Goal: Task Accomplishment & Management: Use online tool/utility

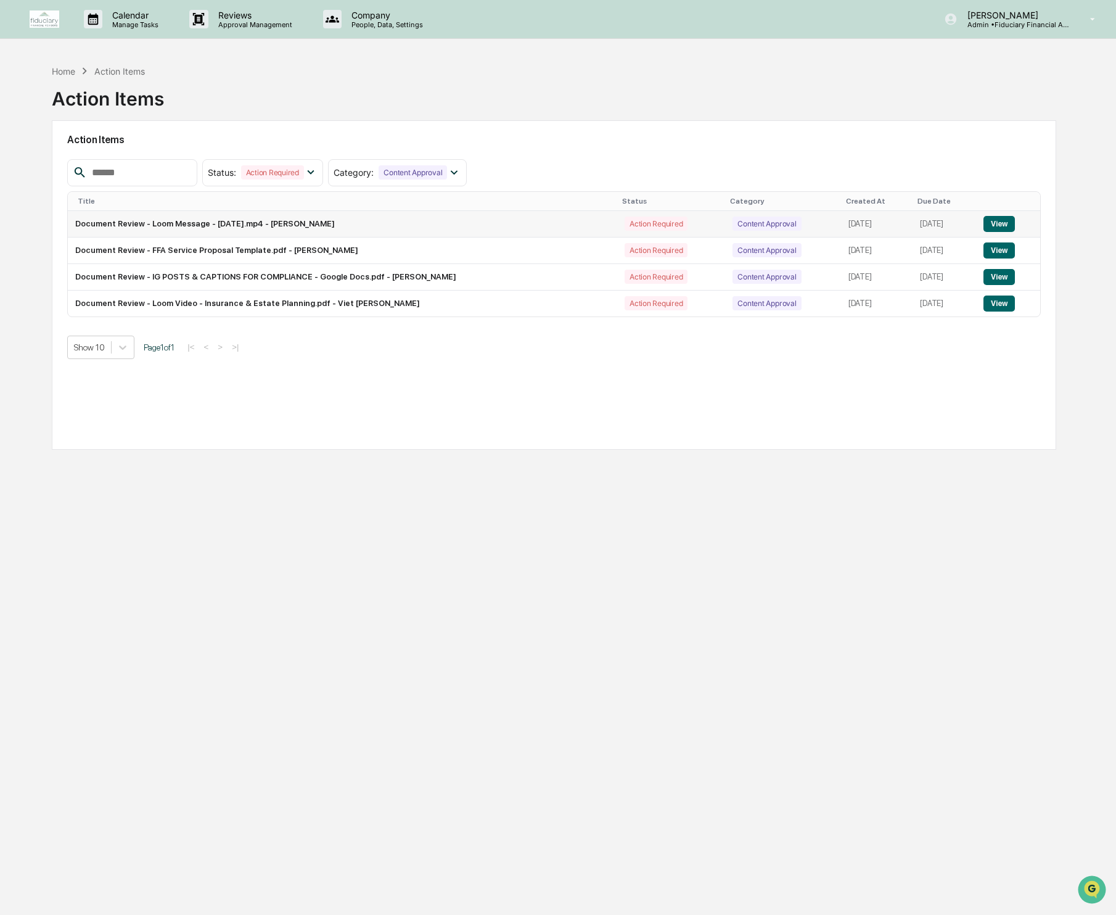
click at [1004, 227] on button "View" at bounding box center [999, 224] width 31 height 16
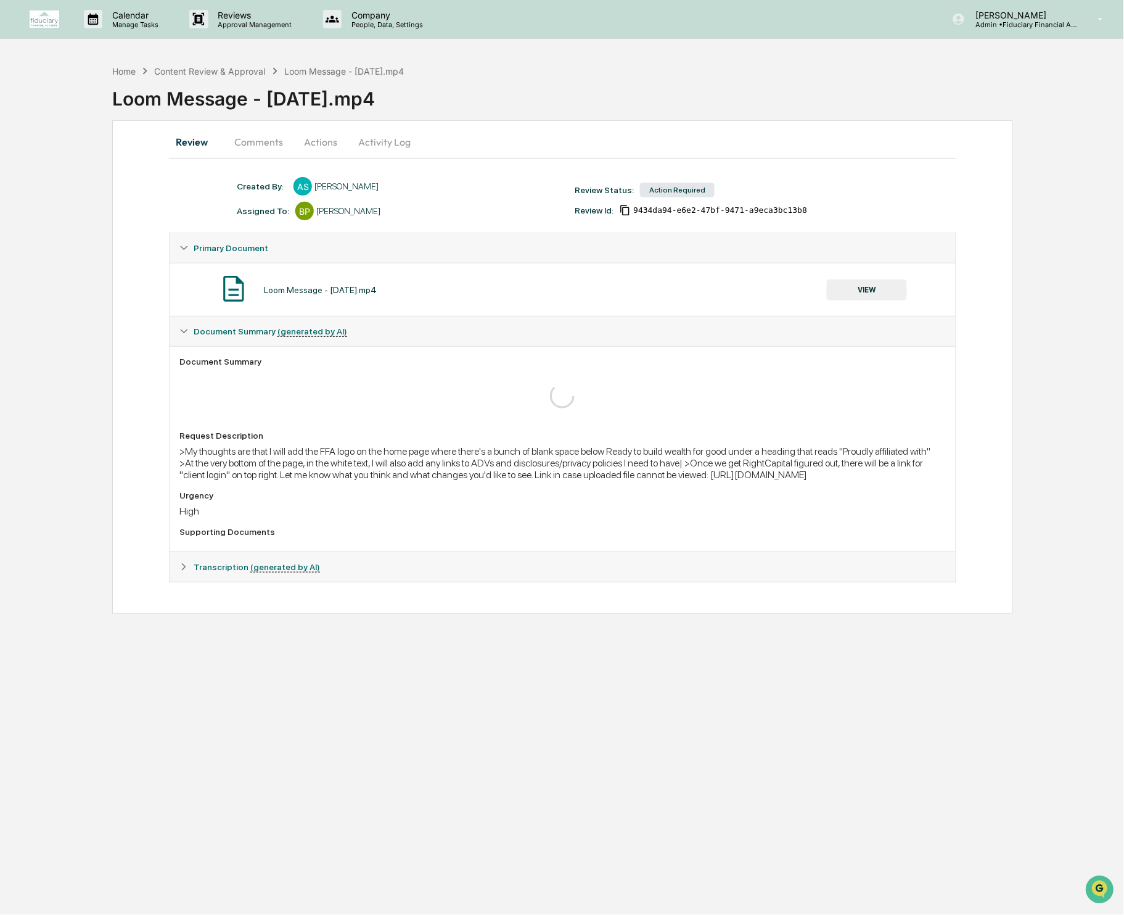
click at [325, 144] on button "Actions" at bounding box center [321, 142] width 56 height 30
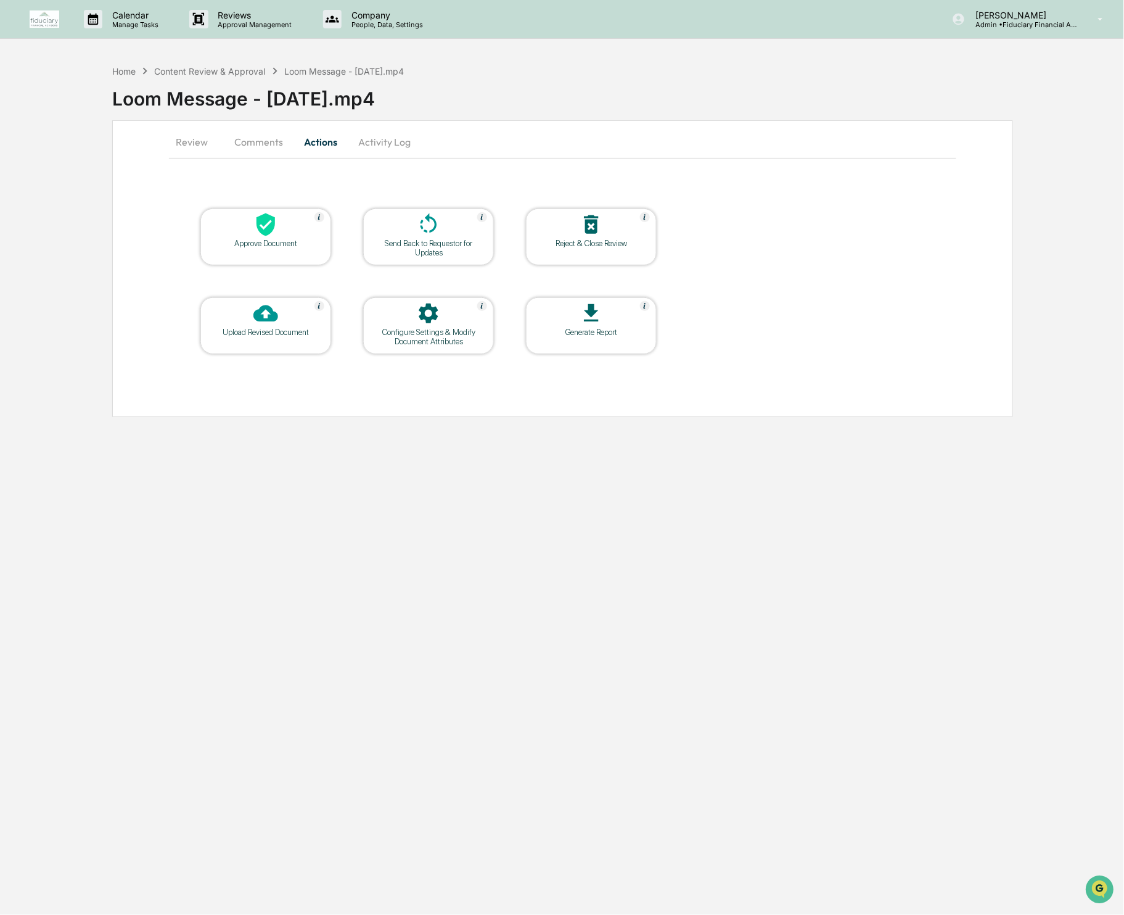
click at [590, 227] on icon at bounding box center [592, 224] width 14 height 19
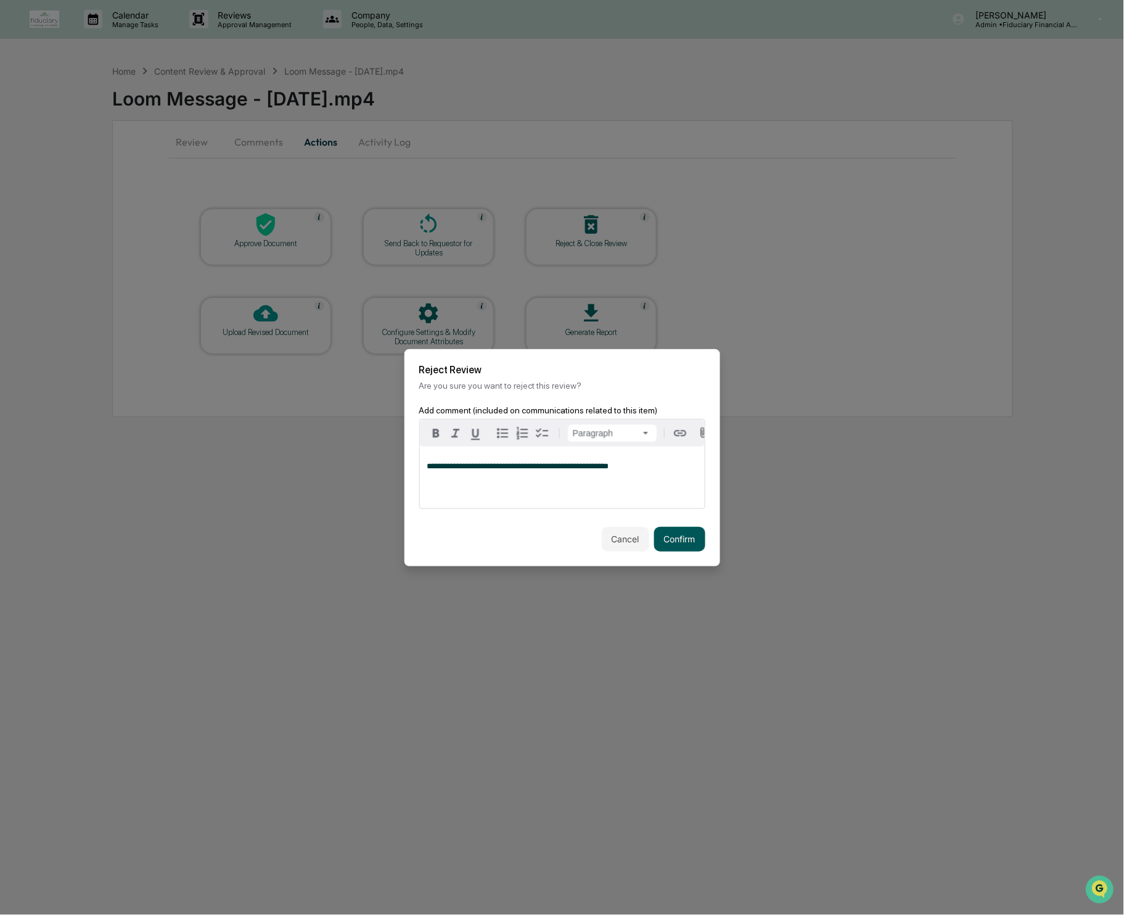
click at [685, 540] on button "Confirm" at bounding box center [679, 539] width 51 height 25
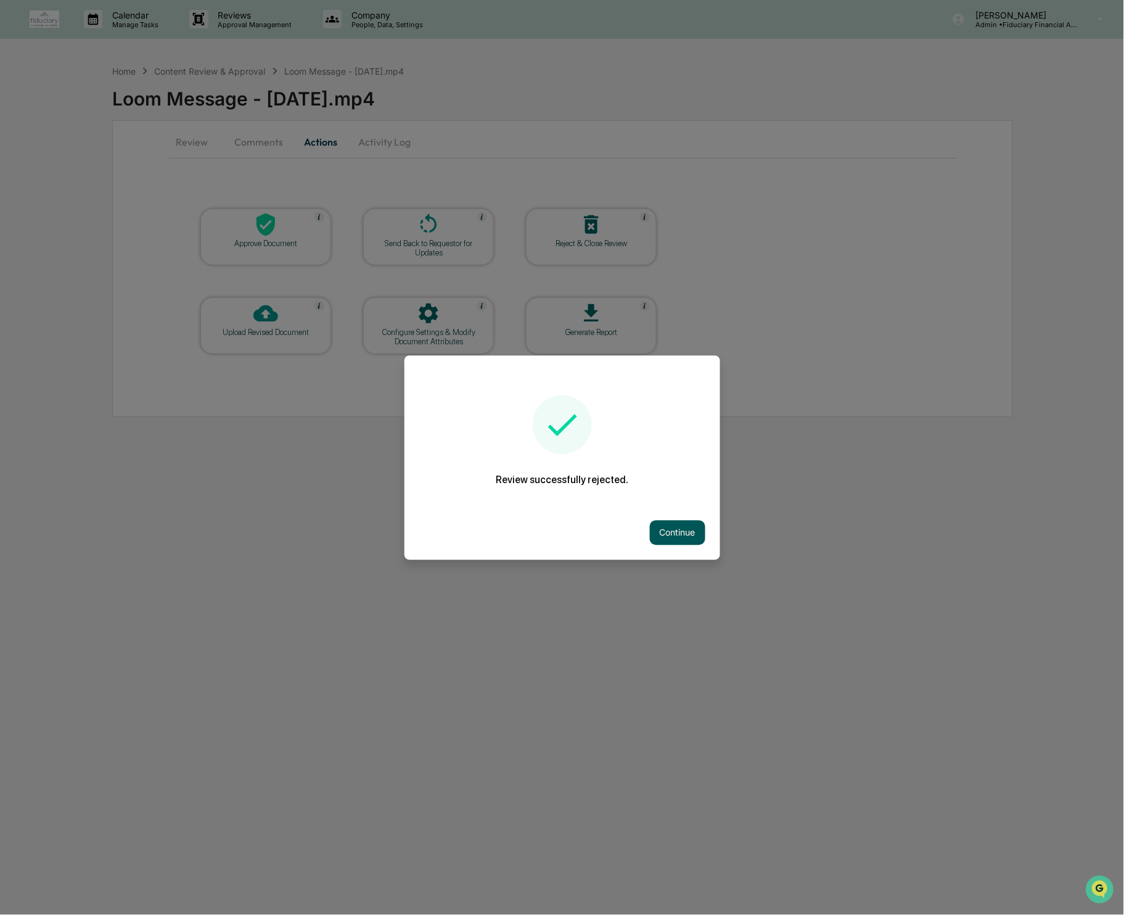
click at [681, 543] on button "Continue" at bounding box center [678, 532] width 56 height 25
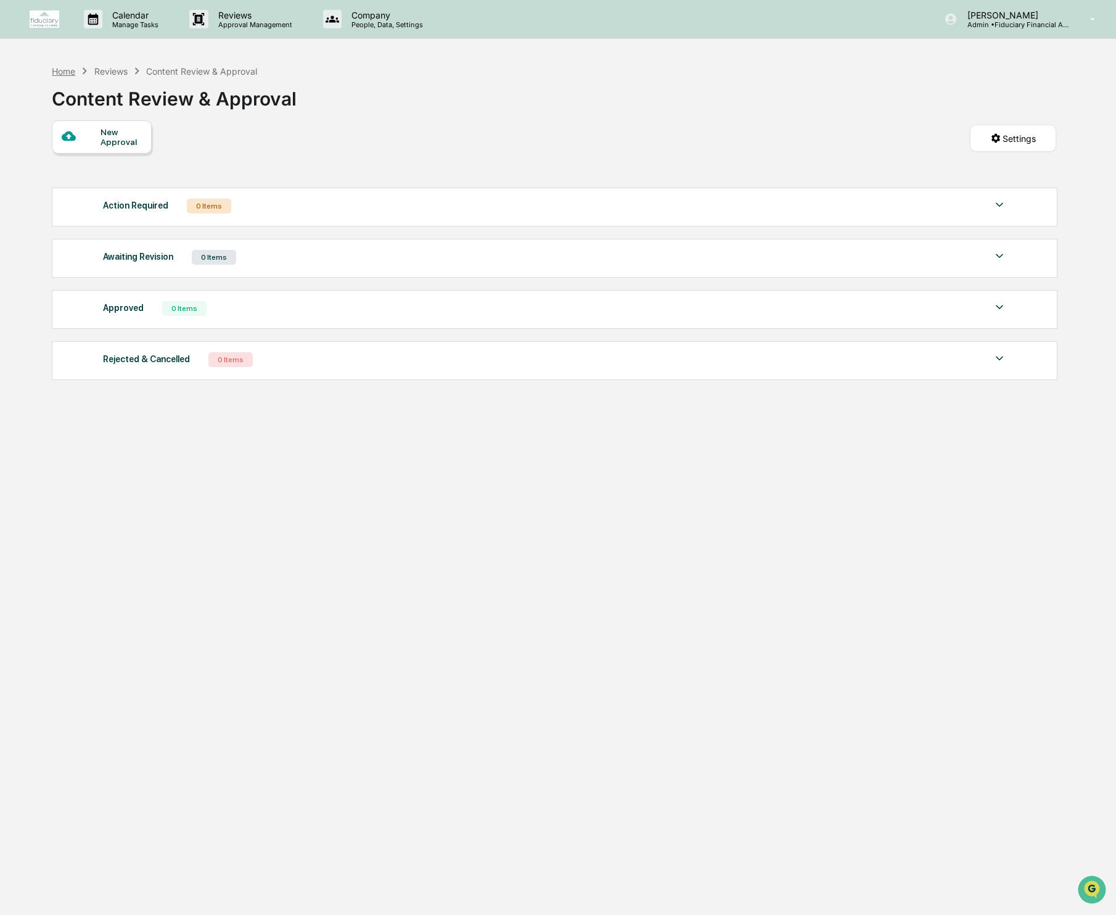
click at [73, 67] on div "Home" at bounding box center [63, 71] width 23 height 10
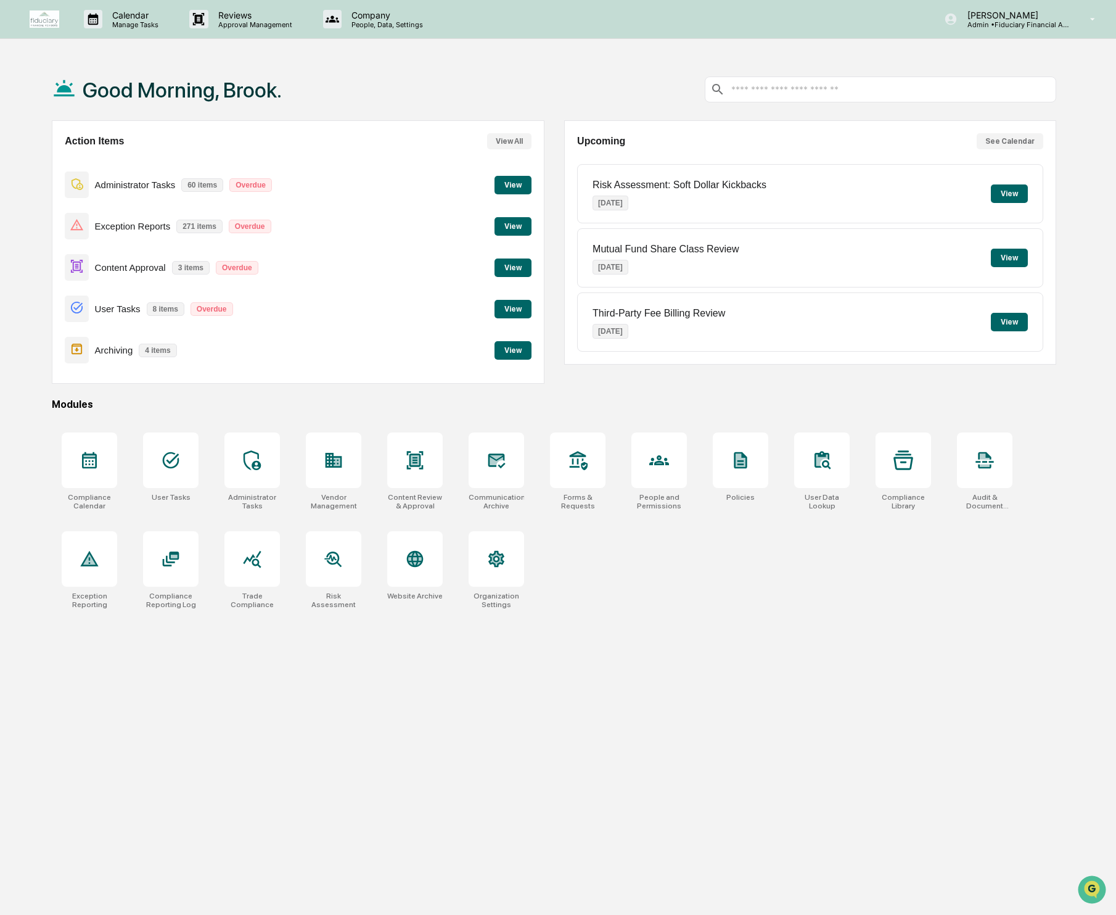
click at [517, 268] on button "View" at bounding box center [513, 267] width 37 height 19
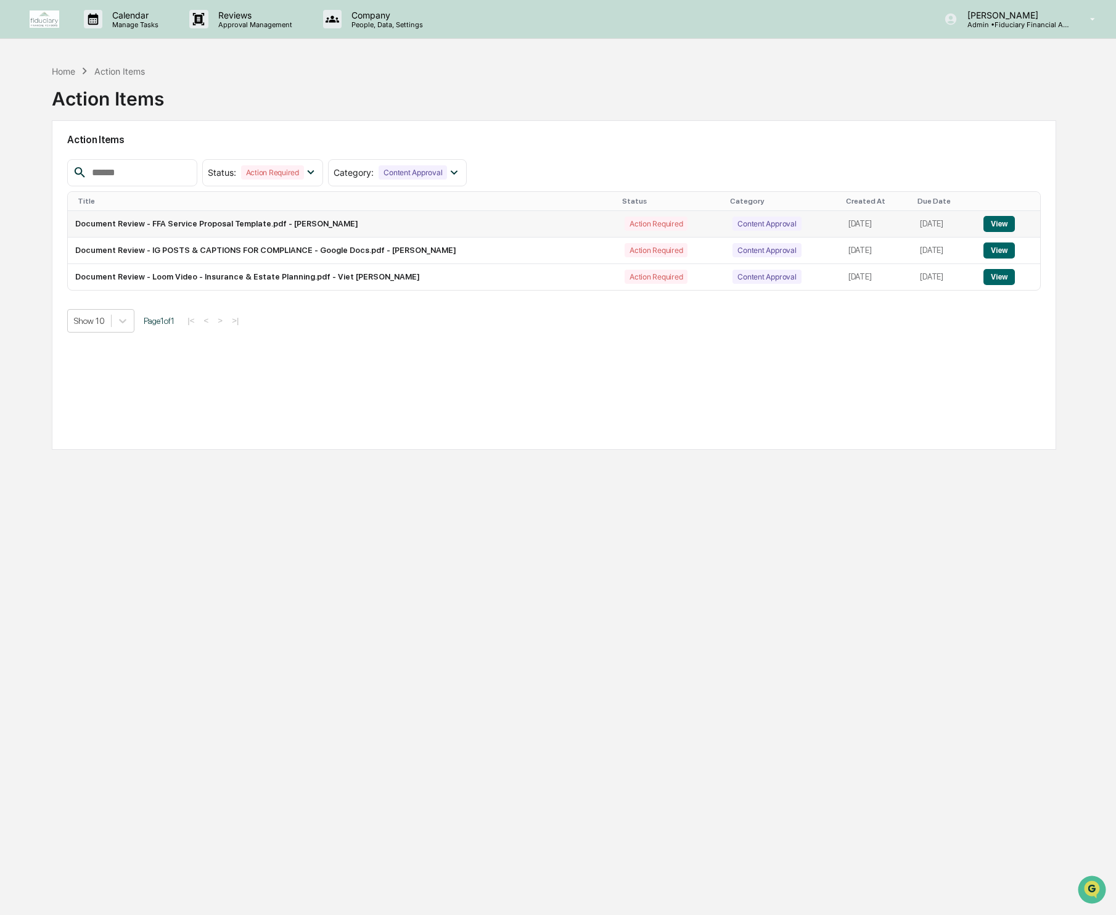
click at [1015, 220] on button "View" at bounding box center [999, 224] width 31 height 16
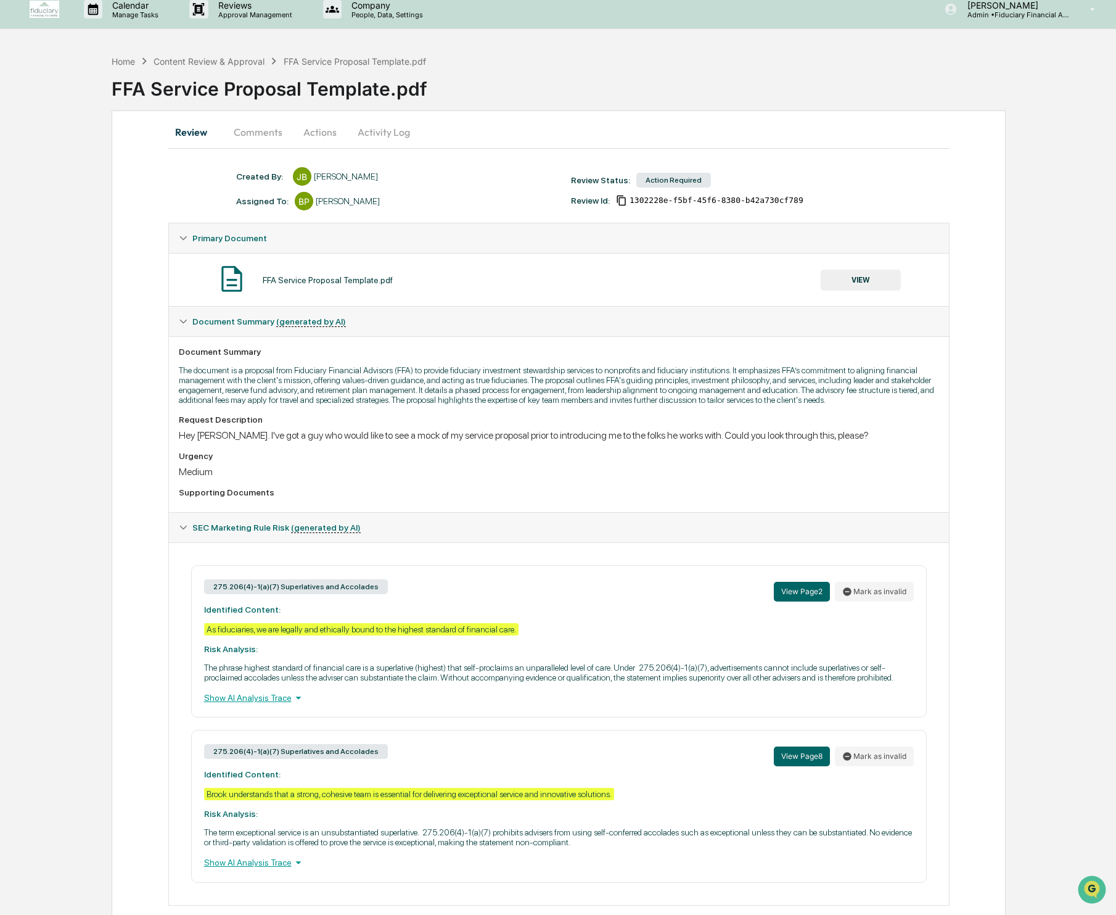
scroll to position [56, 0]
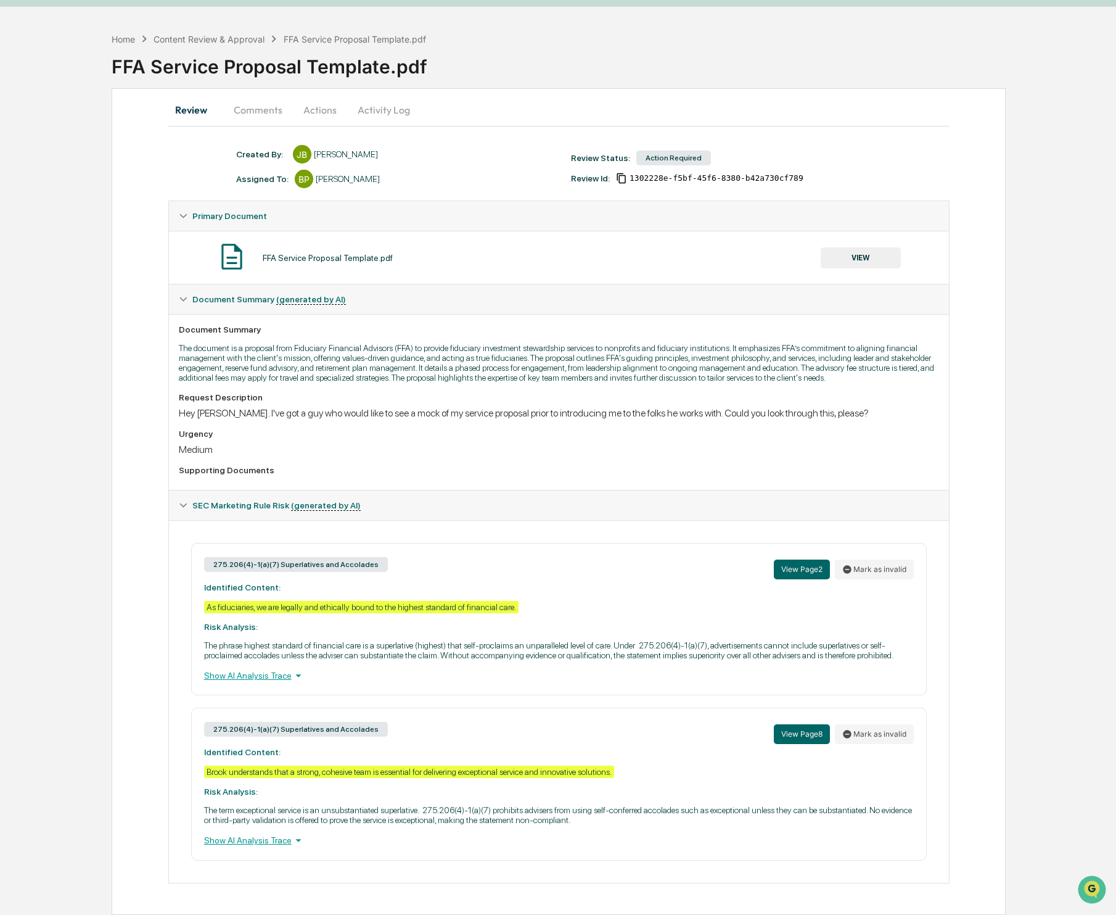
click at [868, 247] on button "VIEW" at bounding box center [861, 257] width 80 height 21
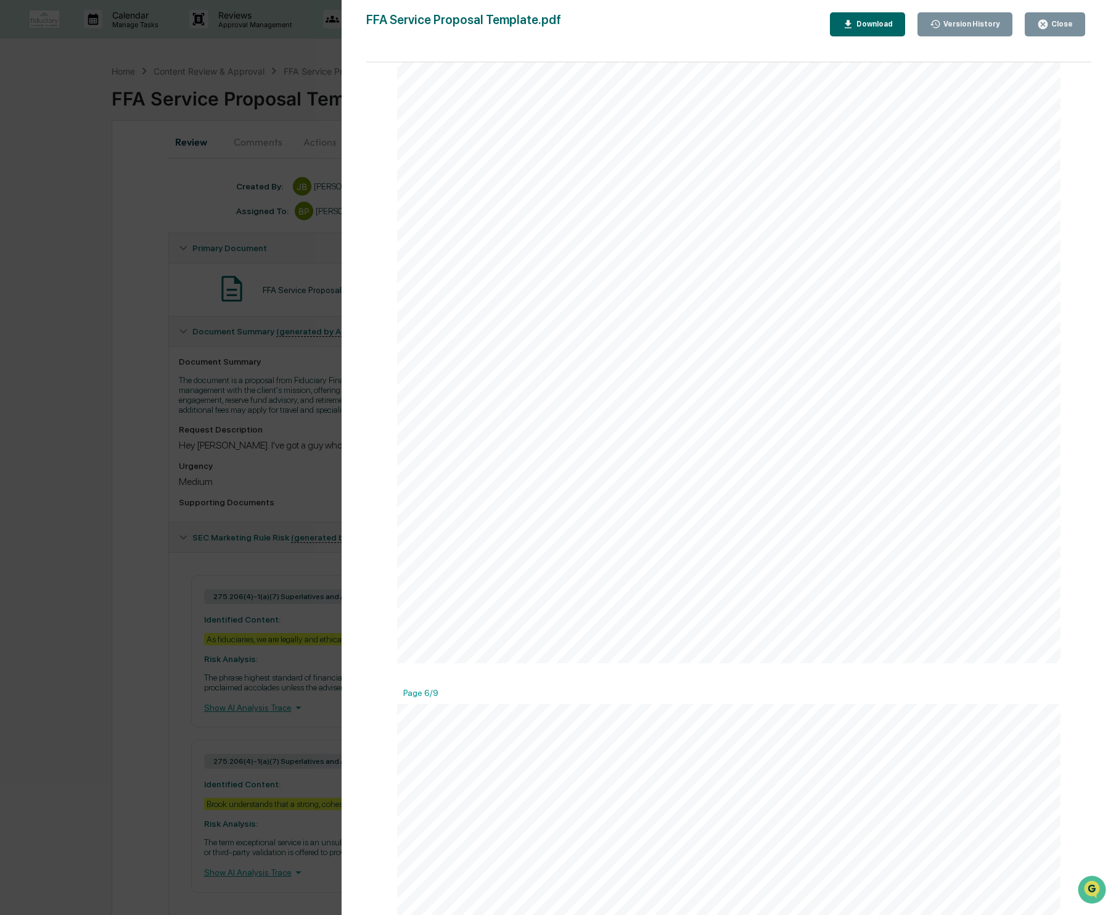
scroll to position [3905, 0]
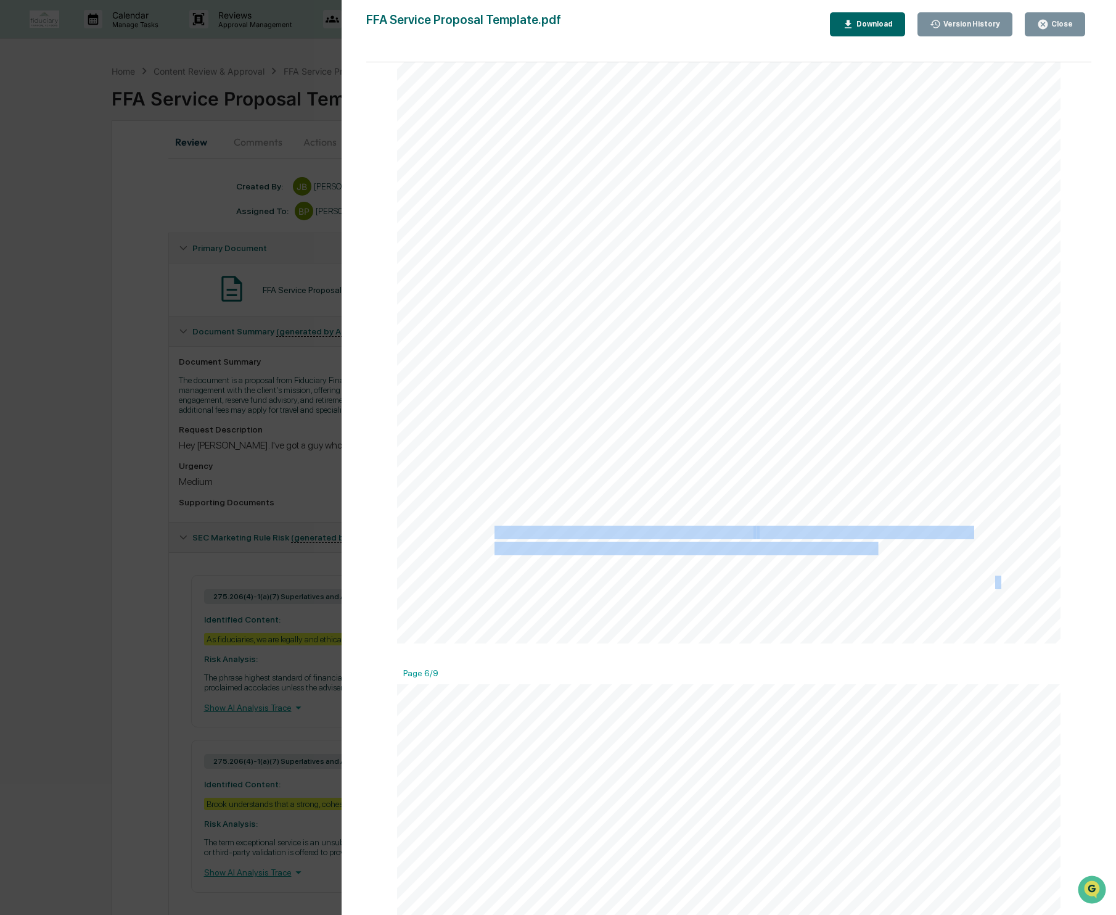
drag, startPoint x: 889, startPoint y: 548, endPoint x: 491, endPoint y: 532, distance: 398.7
click at [491, 532] on div "● Recognized Custodians Client funds are held and managed at leading custodians…" at bounding box center [729, 213] width 664 height 859
copy div "Retirement Plan Advisory and Management: We provide expert oversight for your o…"
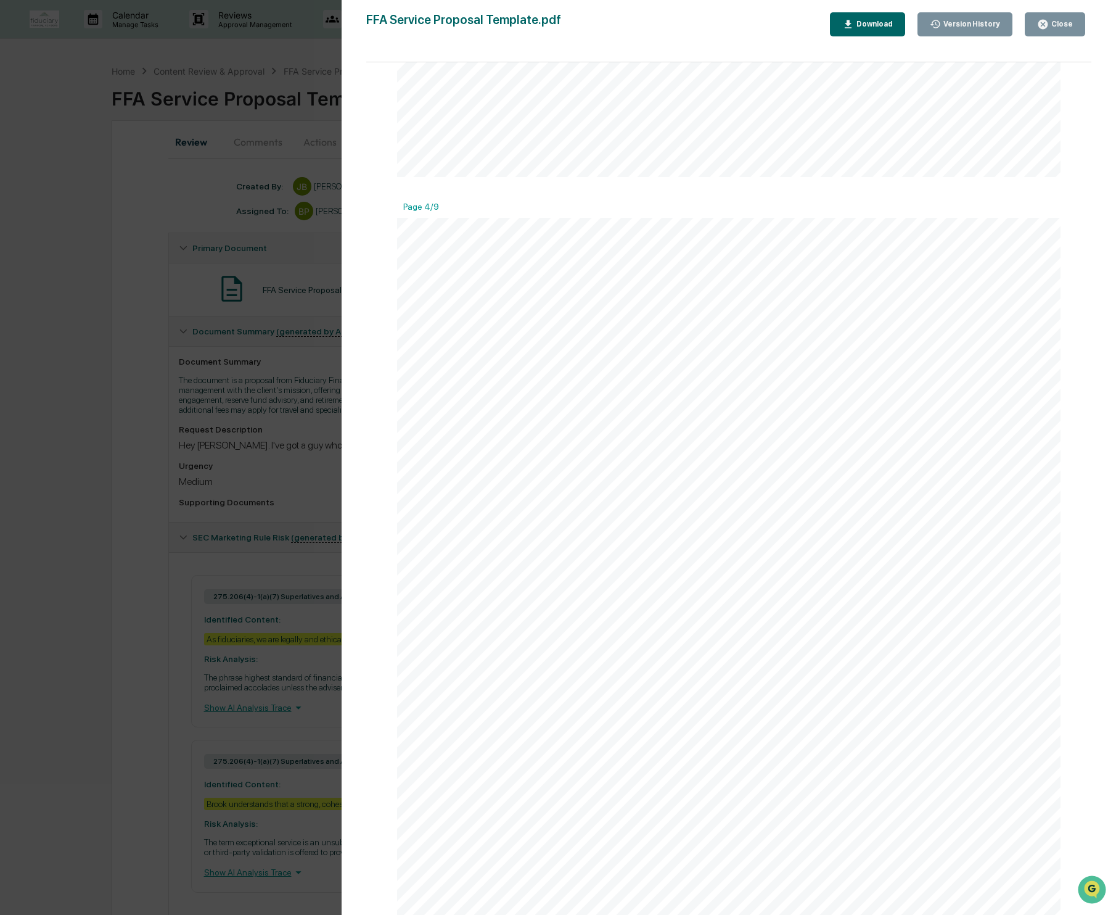
scroll to position [2758, 0]
click at [1059, 27] on div "Close" at bounding box center [1061, 24] width 24 height 9
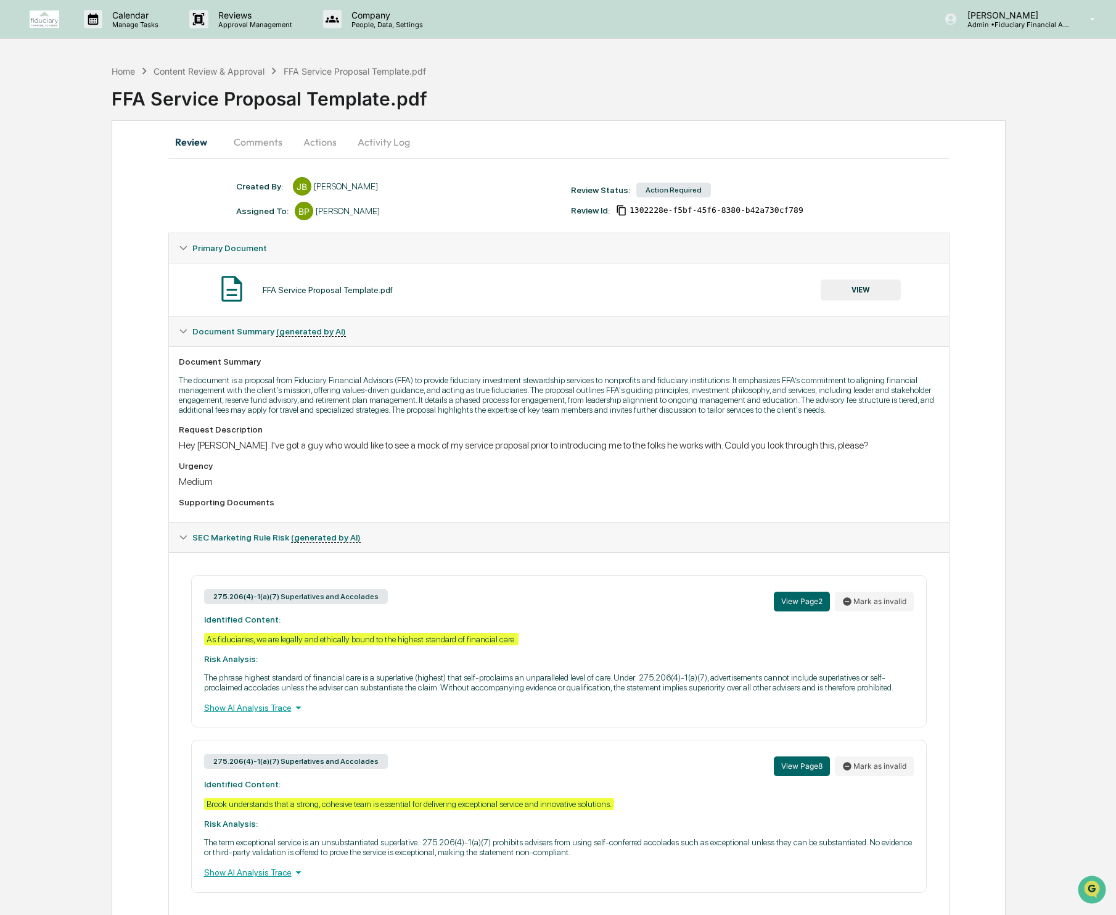
scroll to position [56, 0]
